Goal: Task Accomplishment & Management: Manage account settings

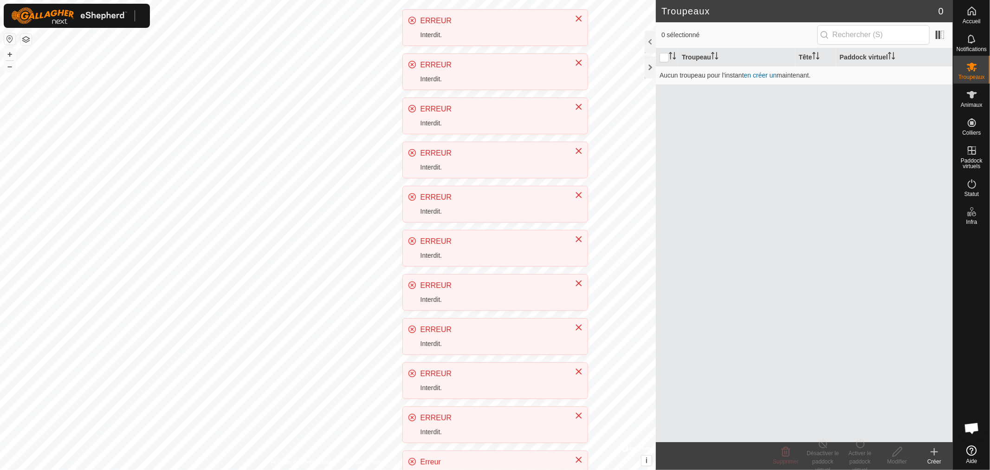
scroll to position [205, 0]
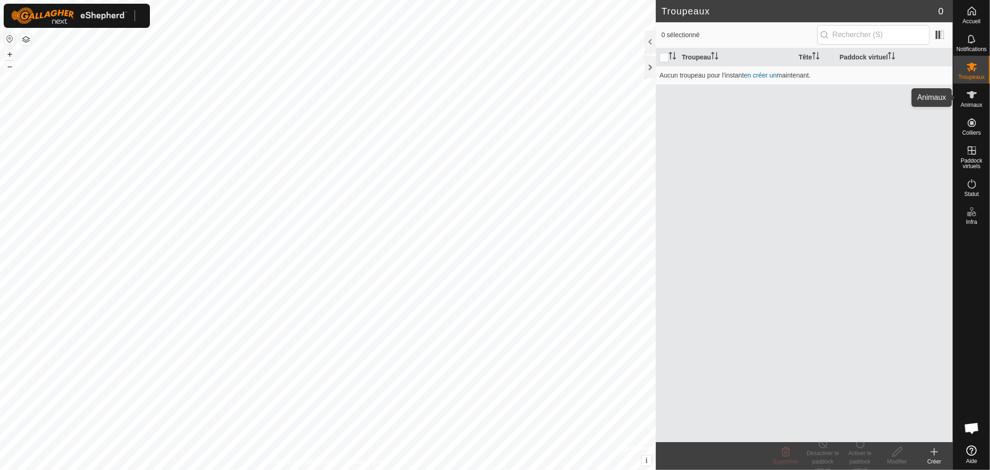
click at [972, 98] on icon at bounding box center [972, 94] width 10 height 7
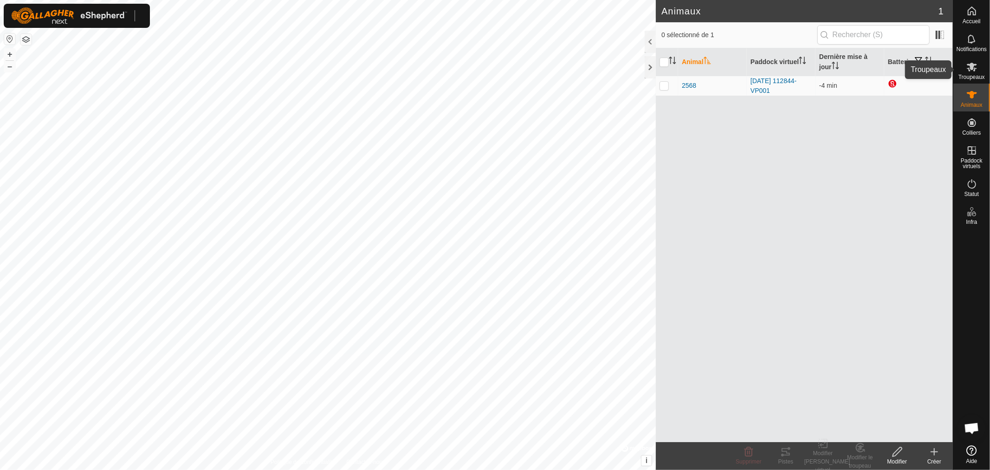
click at [977, 74] on span "Troupeaux" at bounding box center [972, 77] width 26 height 6
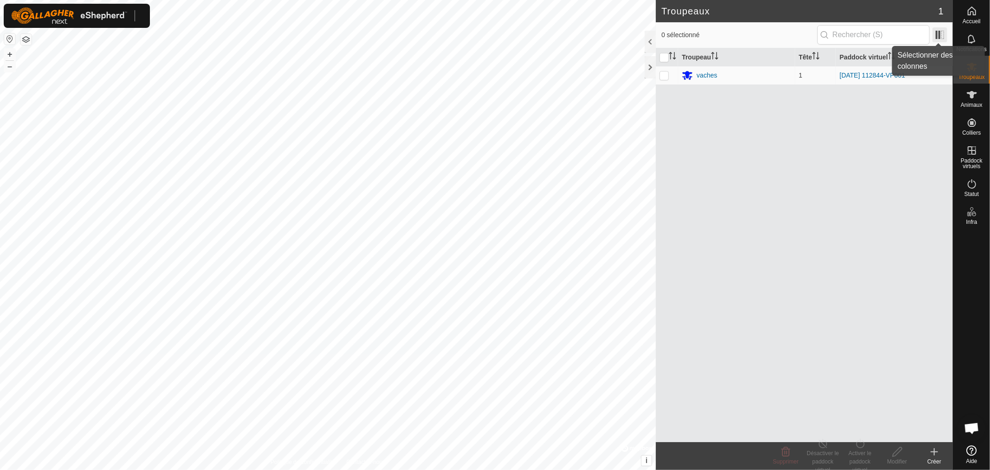
click at [940, 32] on span at bounding box center [940, 34] width 15 height 15
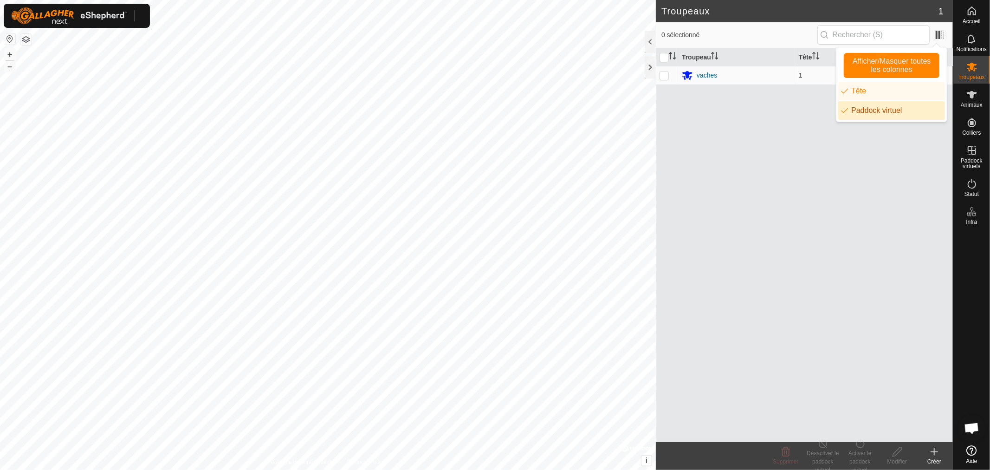
click at [877, 111] on li "Paddock virtuel" at bounding box center [892, 110] width 107 height 19
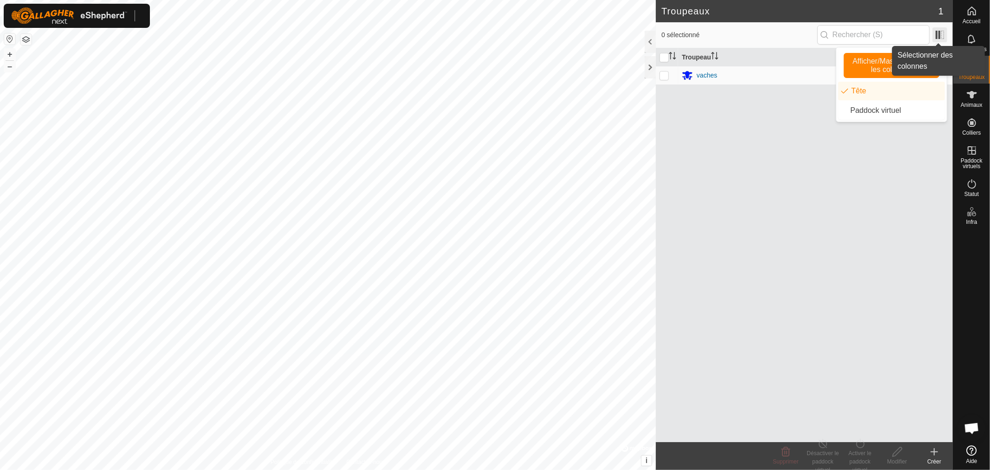
click at [941, 33] on span at bounding box center [940, 34] width 15 height 15
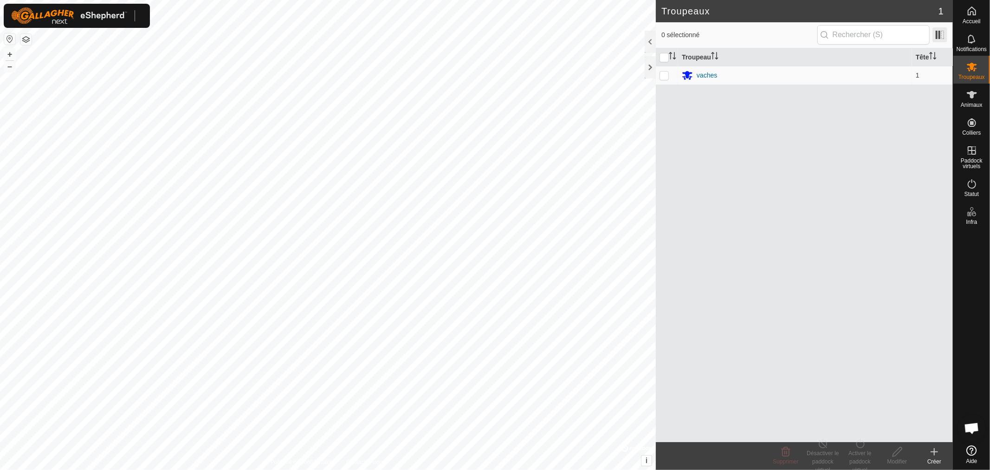
click at [941, 33] on span at bounding box center [940, 34] width 15 height 15
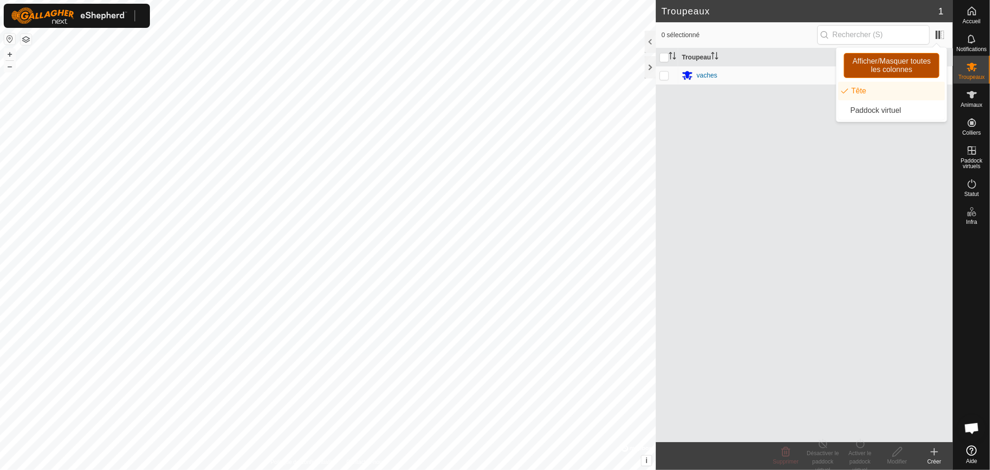
click at [886, 64] on span "Afficher/Masquer toutes les colonnes" at bounding box center [891, 65] width 87 height 17
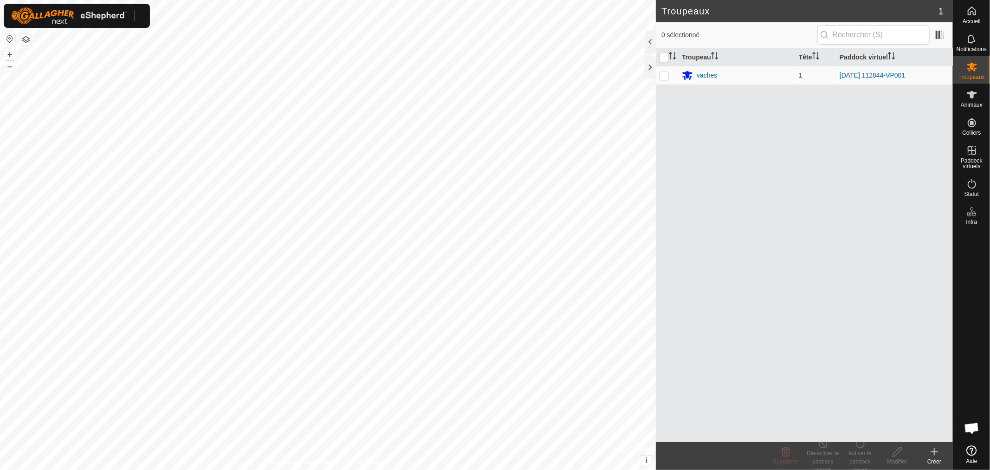
click at [756, 169] on div "Troupeau Tête Paddock virtuel vaches 1 [DATE] 112844-VP001" at bounding box center [804, 245] width 297 height 394
click at [664, 74] on p-checkbox at bounding box center [664, 75] width 9 height 7
checkbox input "true"
click at [824, 456] on div "Désactiver le paddock virtuel" at bounding box center [823, 461] width 37 height 25
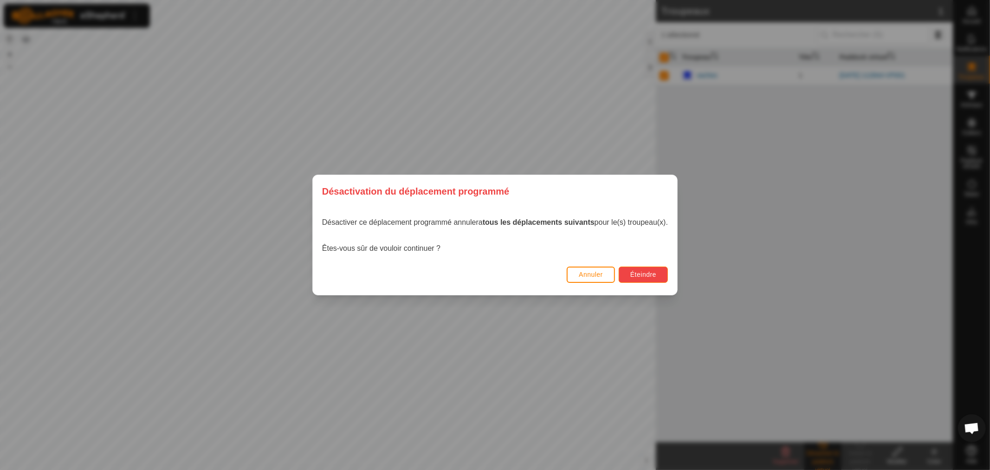
click at [644, 275] on span "Éteindre" at bounding box center [644, 274] width 26 height 7
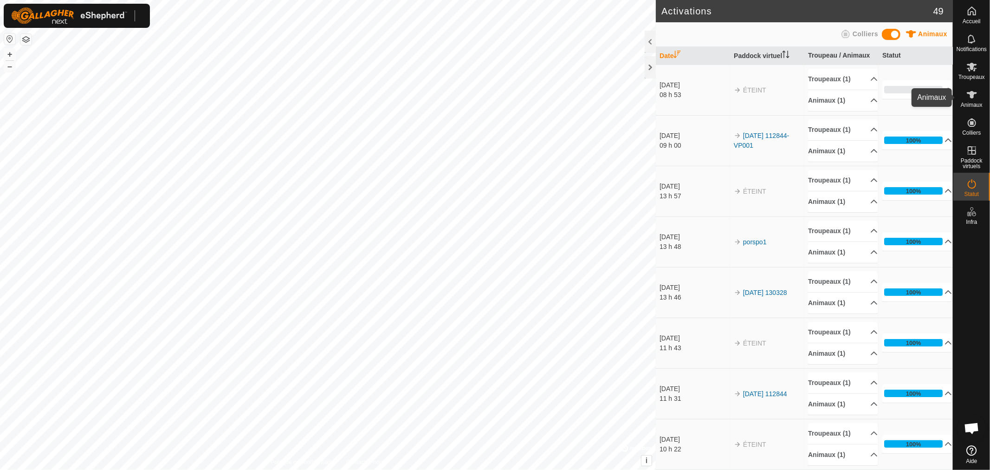
click at [972, 93] on icon at bounding box center [972, 94] width 10 height 7
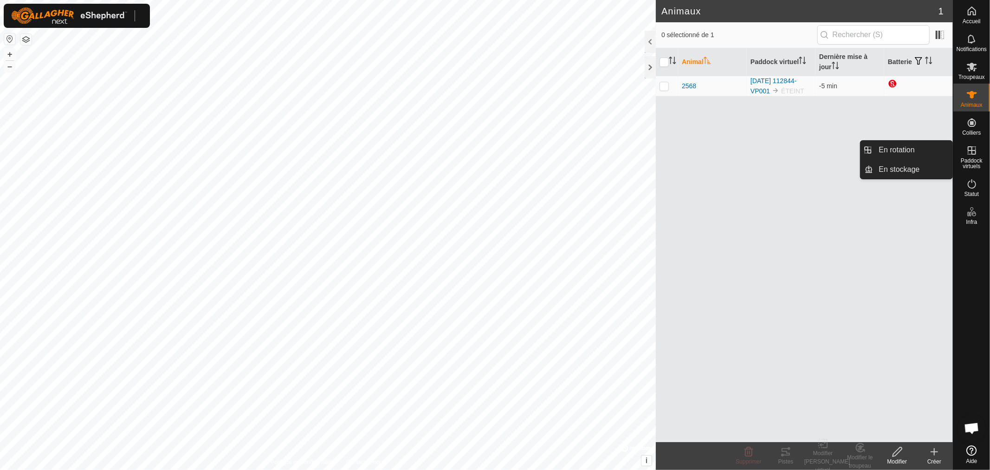
click at [975, 152] on icon at bounding box center [972, 150] width 11 height 11
click at [912, 153] on link "En rotation" at bounding box center [913, 150] width 79 height 19
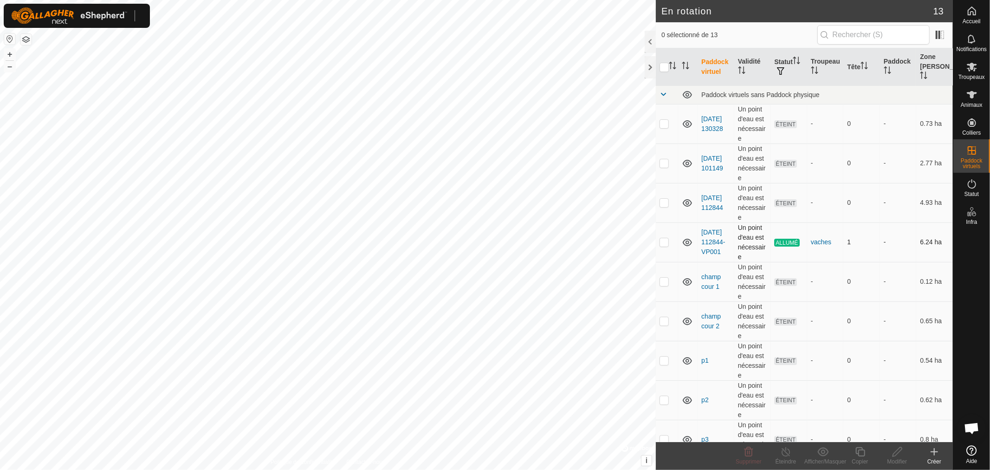
click at [662, 244] on p-checkbox at bounding box center [664, 241] width 9 height 7
checkbox input "true"
click at [787, 451] on icon at bounding box center [787, 451] width 12 height 11
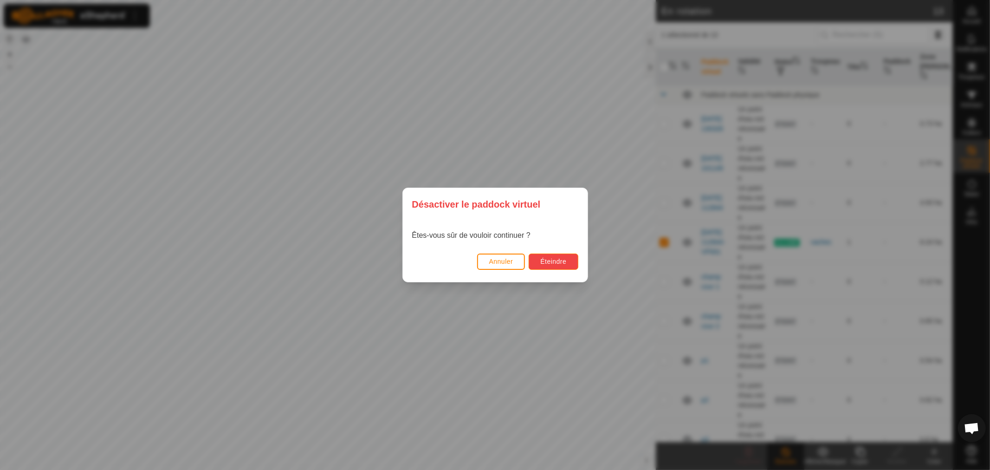
click at [559, 261] on span "Éteindre" at bounding box center [554, 261] width 26 height 7
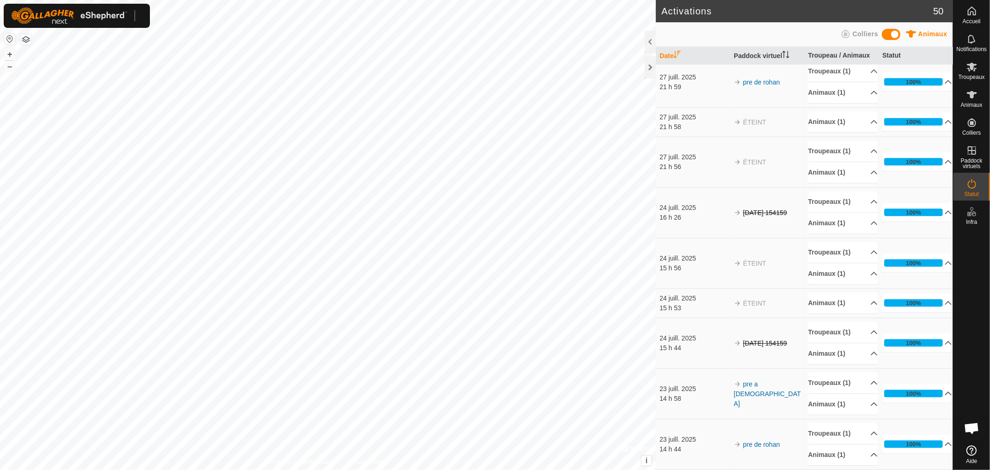
scroll to position [1961, 0]
click at [980, 147] on es-virtualpaddocks-svg-icon at bounding box center [972, 150] width 17 height 15
click at [966, 156] on es-virtualpaddocks-svg-icon at bounding box center [972, 150] width 17 height 15
click at [917, 152] on link "En rotation" at bounding box center [913, 150] width 79 height 19
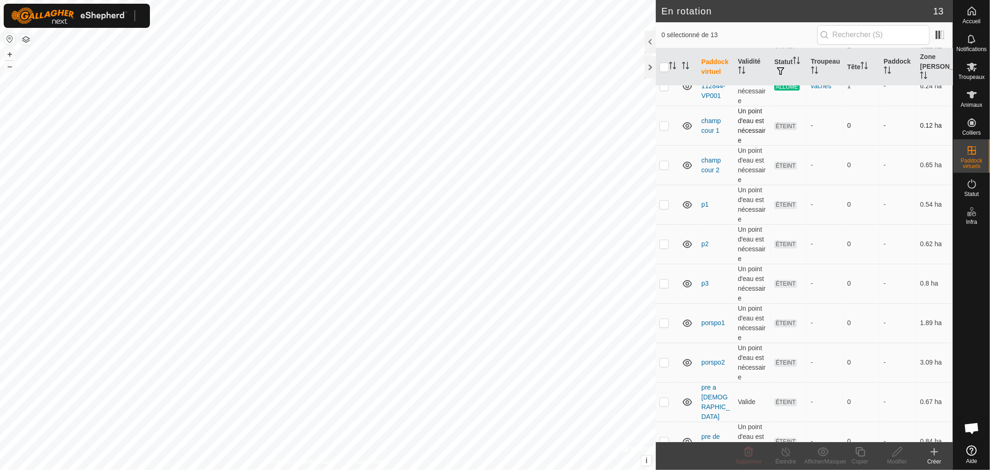
scroll to position [156, 0]
drag, startPoint x: 658, startPoint y: 322, endPoint x: 672, endPoint y: 332, distance: 17.7
click at [672, 332] on td at bounding box center [667, 322] width 22 height 39
checkbox input "true"
click at [663, 365] on p-checkbox at bounding box center [664, 361] width 9 height 7
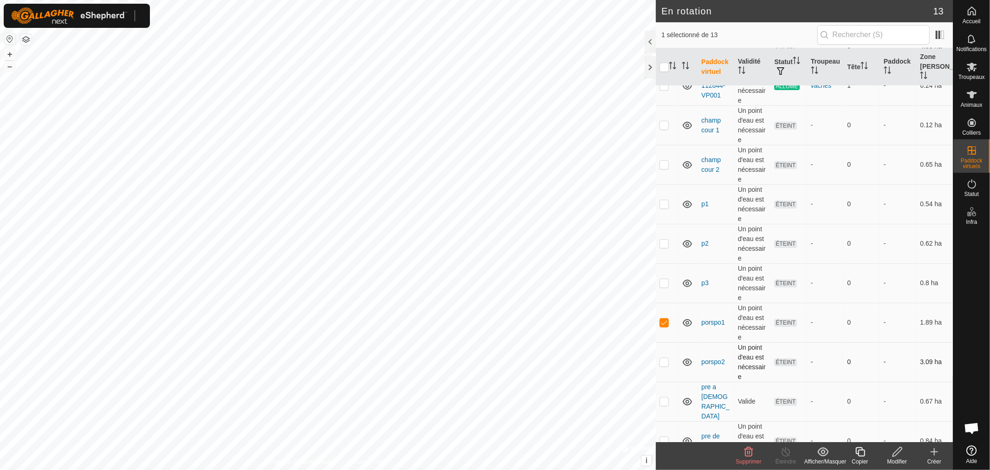
checkbox input "true"
click at [746, 457] on div "Supprimer" at bounding box center [748, 461] width 37 height 8
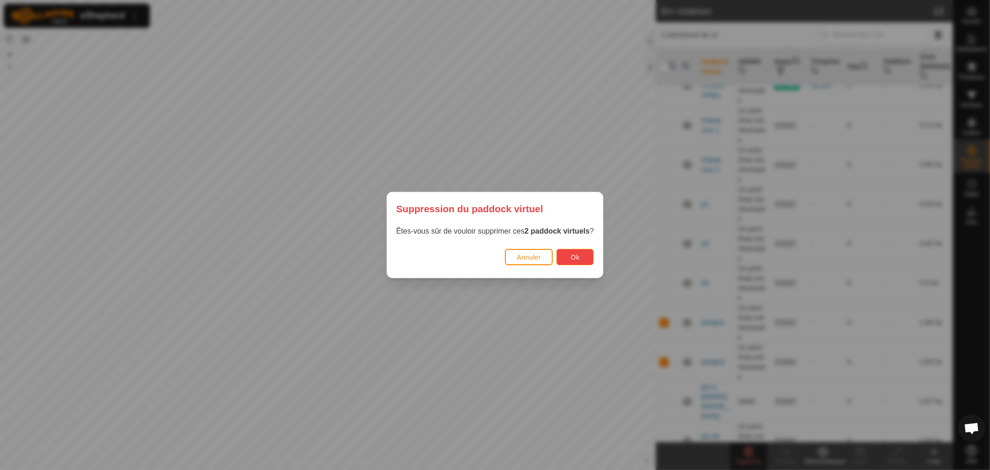
click at [580, 257] on span "Ok" at bounding box center [575, 257] width 9 height 7
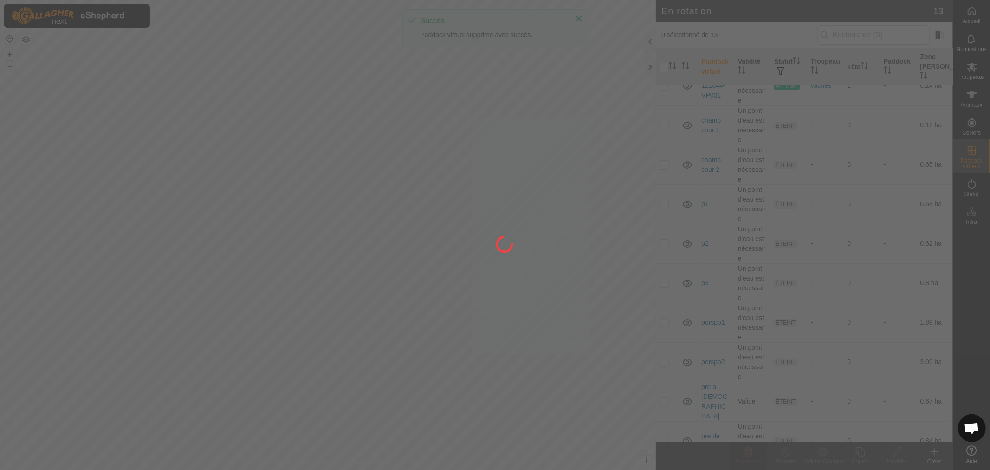
checkbox input "false"
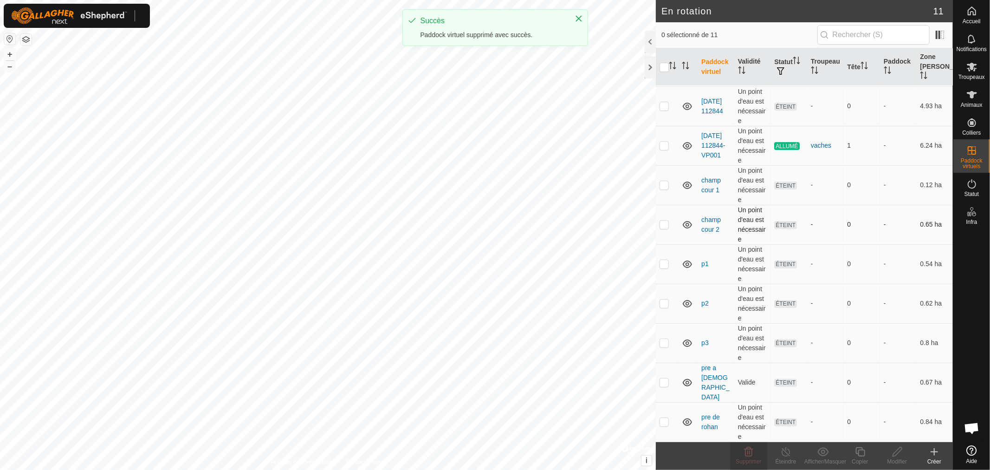
scroll to position [0, 0]
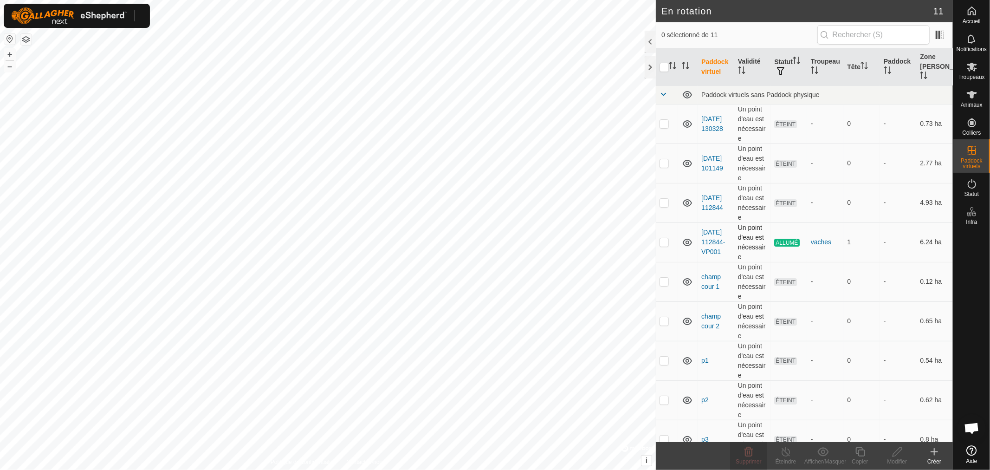
click at [662, 245] on p-checkbox at bounding box center [664, 241] width 9 height 7
checkbox input "true"
click at [666, 203] on p-checkbox at bounding box center [664, 202] width 9 height 7
click at [664, 206] on p-checkbox at bounding box center [664, 202] width 9 height 7
checkbox input "false"
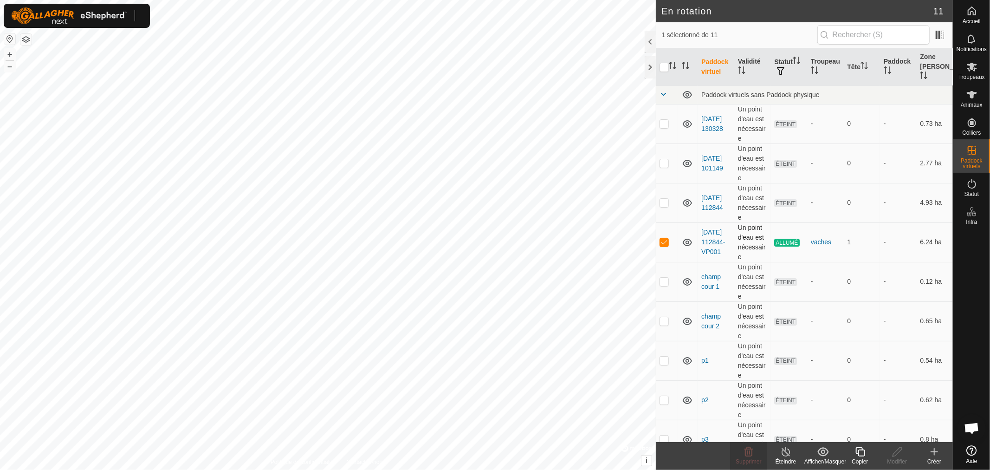
click at [663, 241] on p-checkbox at bounding box center [664, 241] width 9 height 7
checkbox input "false"
click at [665, 163] on p-checkbox at bounding box center [664, 162] width 9 height 7
checkbox input "true"
click at [665, 124] on p-checkbox at bounding box center [664, 123] width 9 height 7
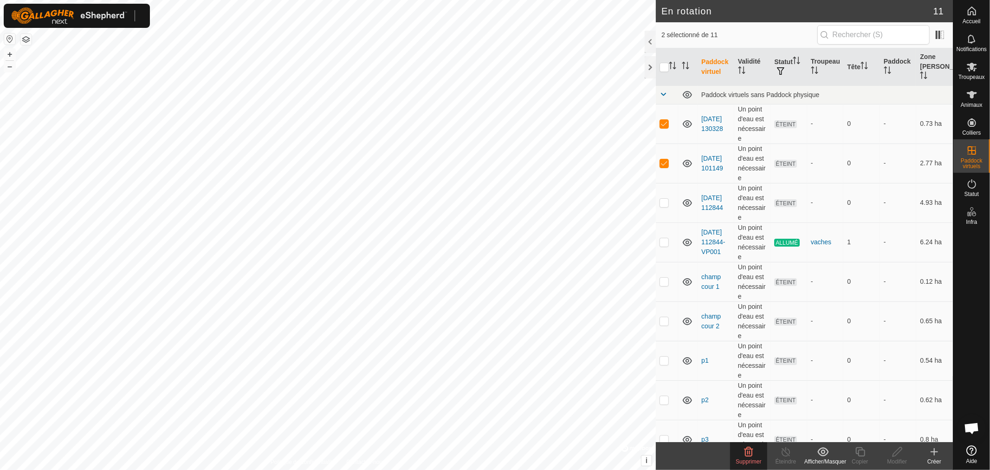
click at [742, 457] on div "Supprimer" at bounding box center [748, 461] width 37 height 8
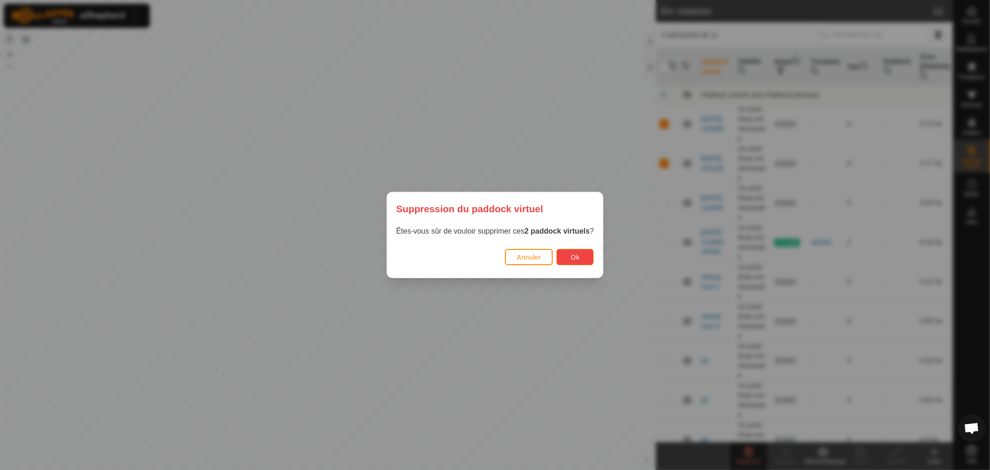
click at [577, 254] on span "Ok" at bounding box center [575, 257] width 9 height 7
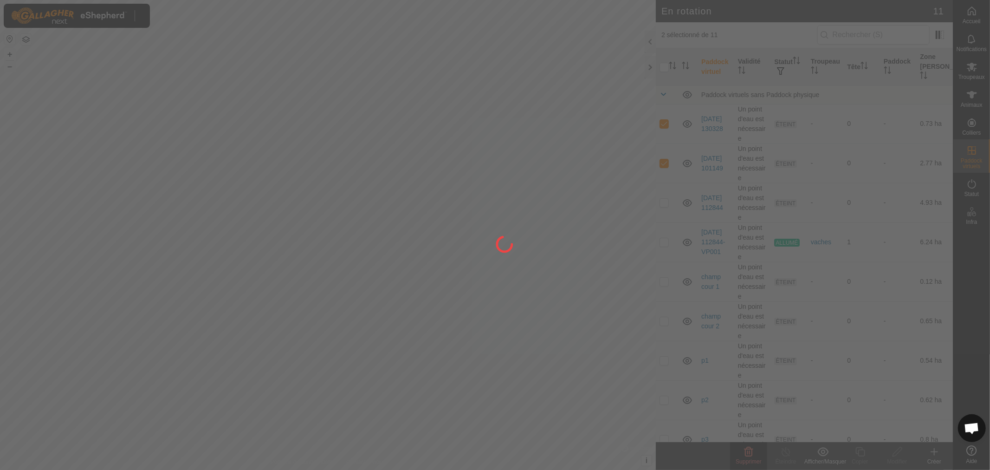
checkbox input "false"
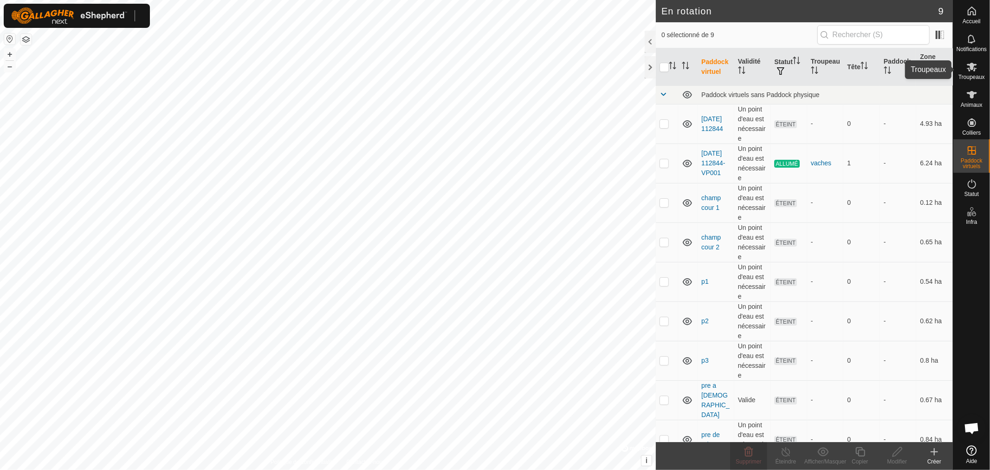
click at [971, 77] on span "Troupeaux" at bounding box center [972, 77] width 26 height 6
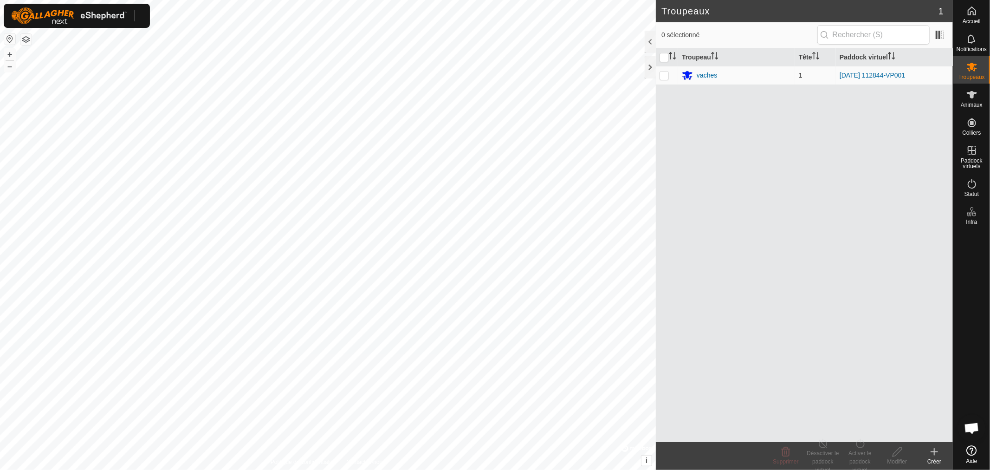
click at [662, 79] on td at bounding box center [667, 75] width 22 height 19
checkbox input "true"
